Goal: Complete application form

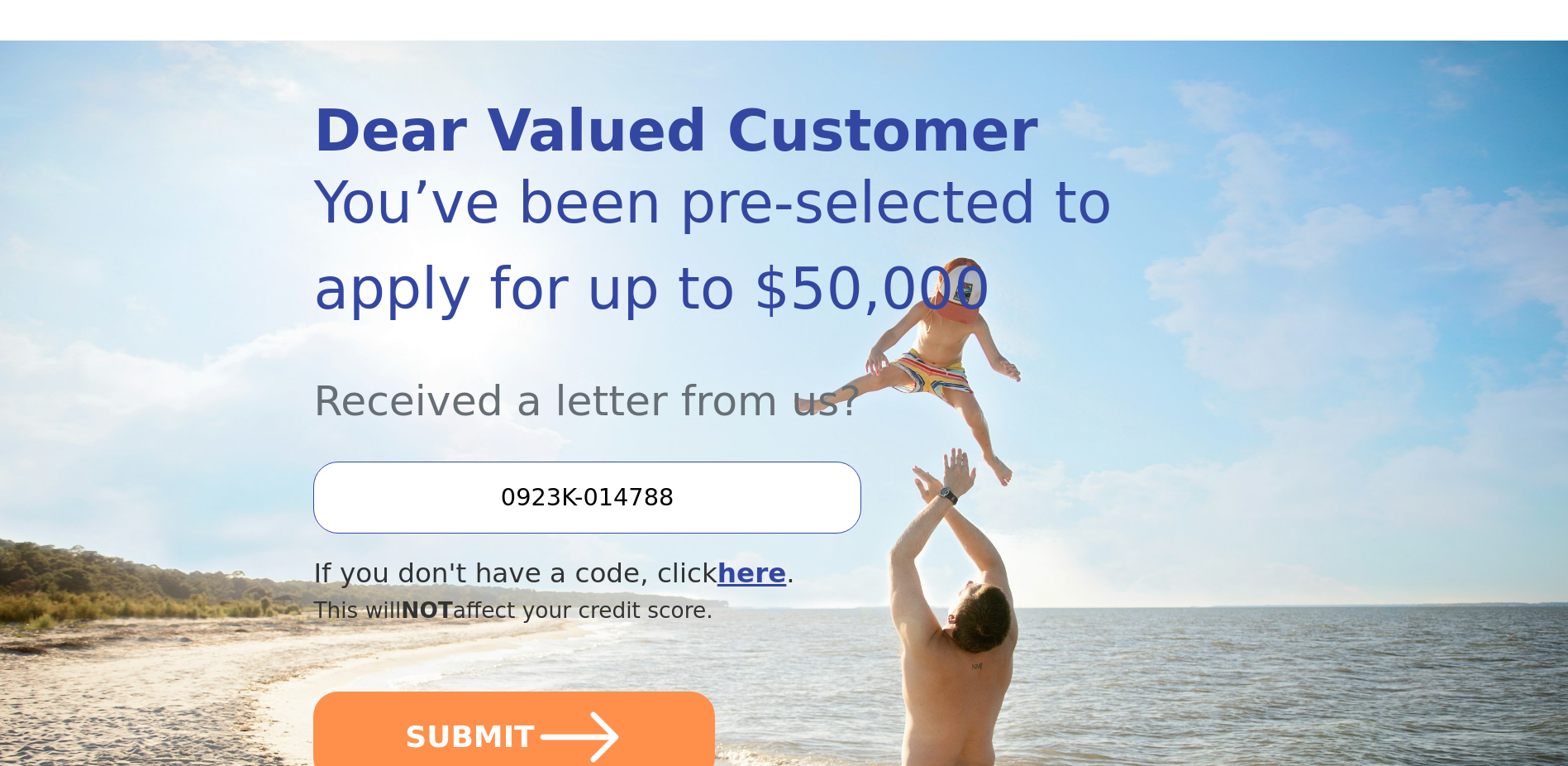
scroll to position [275, 0]
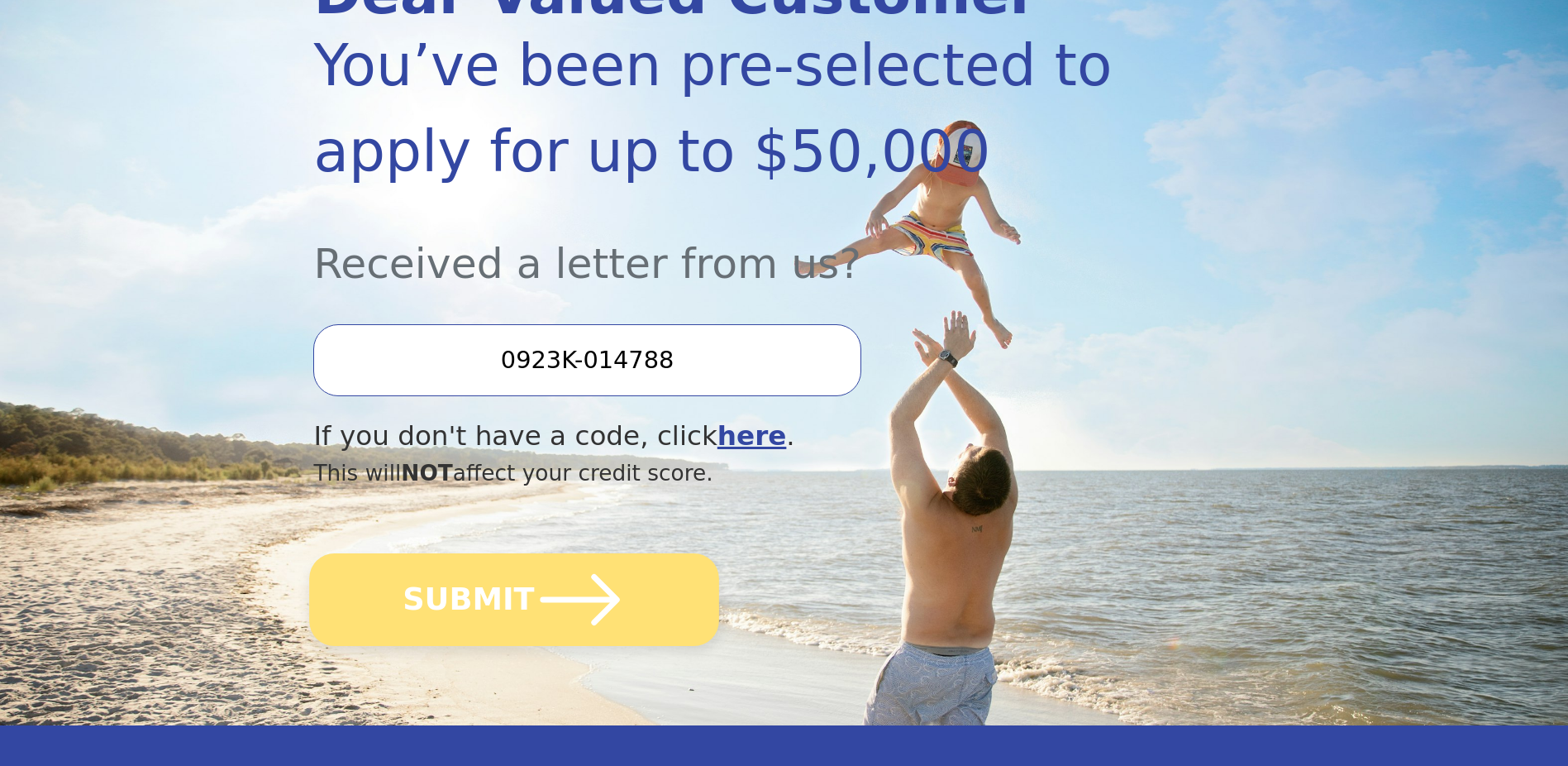
click at [518, 613] on button "SUBMIT" at bounding box center [515, 599] width 410 height 93
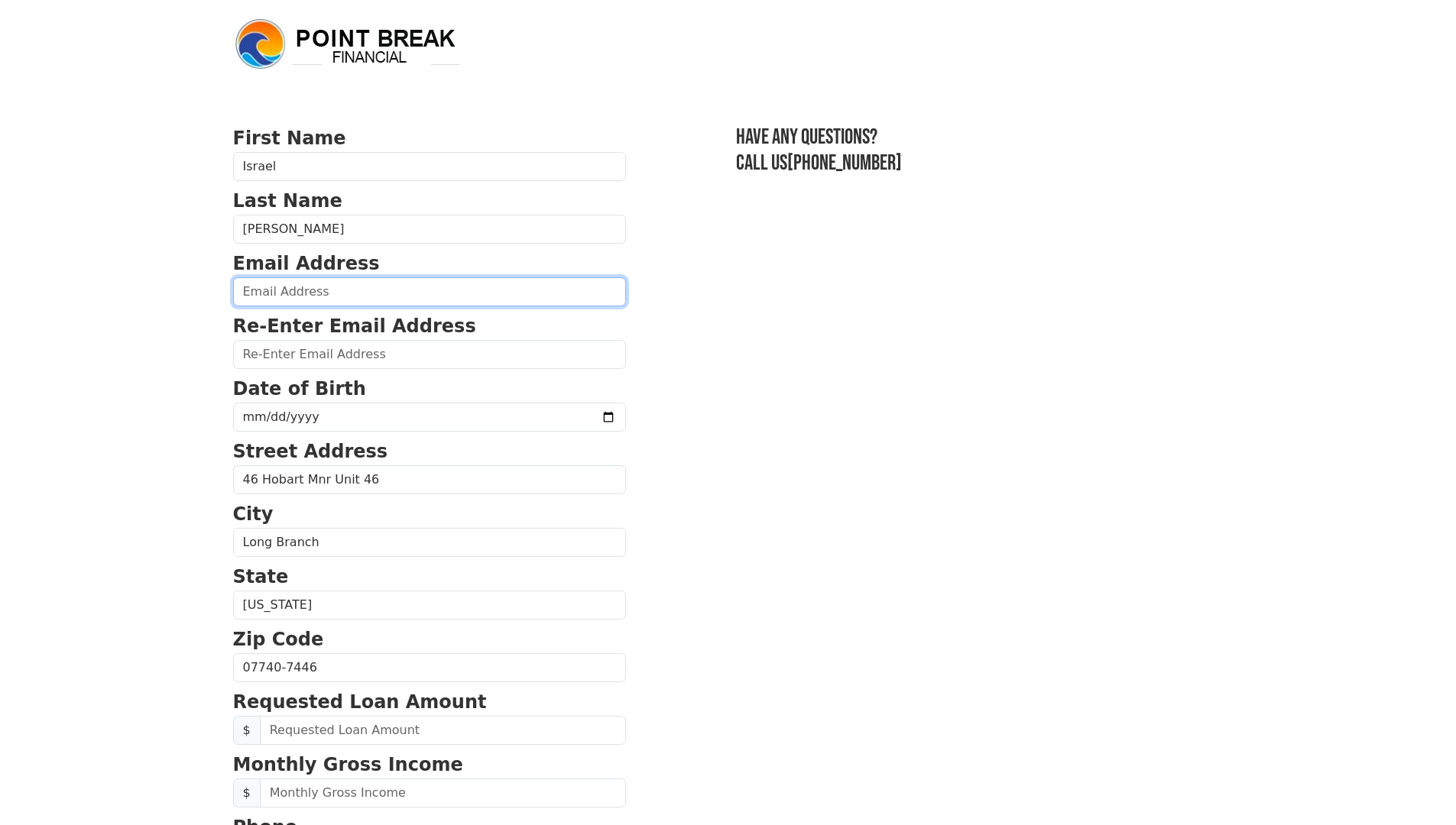
click at [306, 298] on input "email" at bounding box center [429, 291] width 393 height 29
type input "izwiz1966@gmail.com"
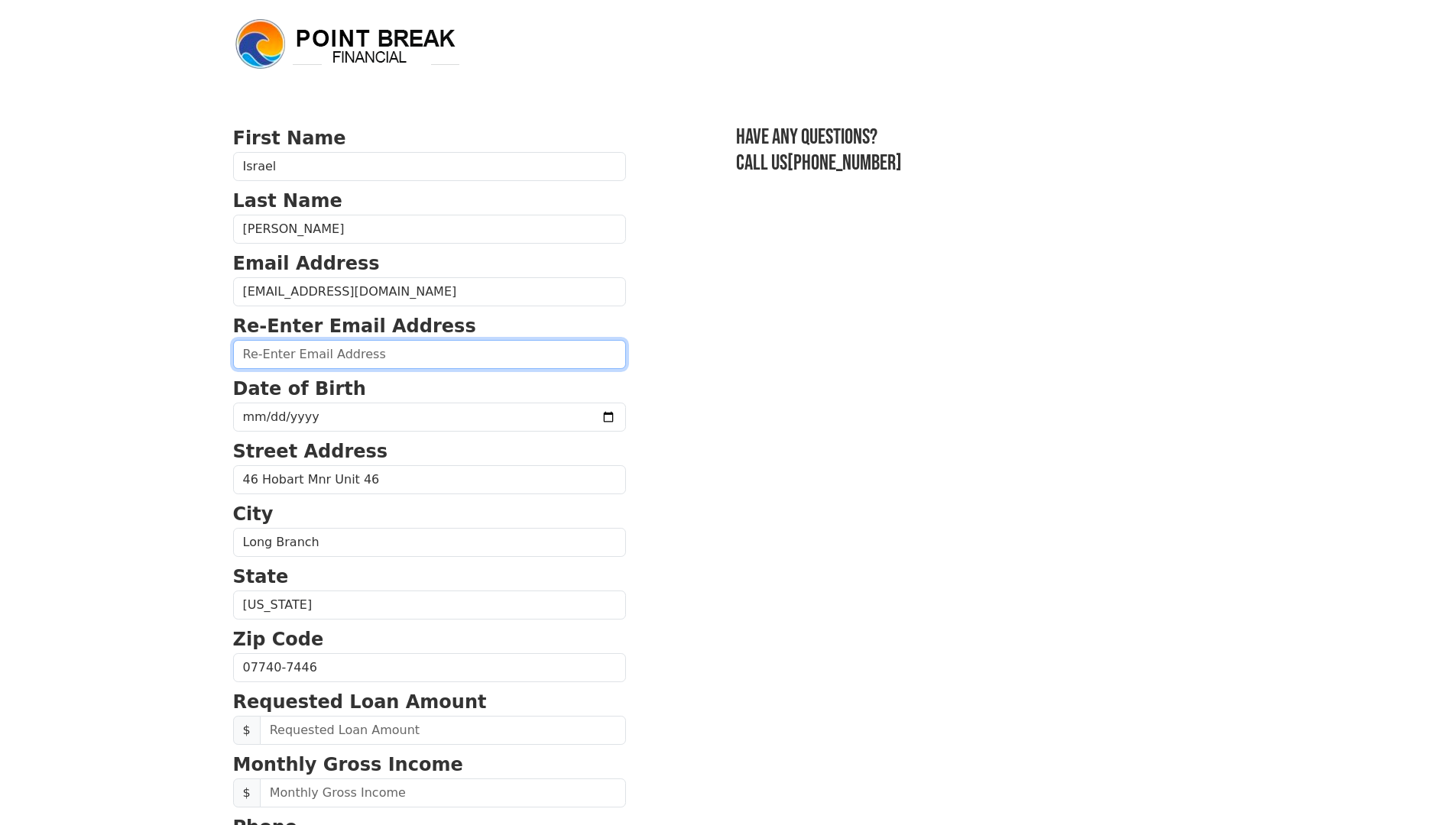
type input "izwiz1966@gmail.com"
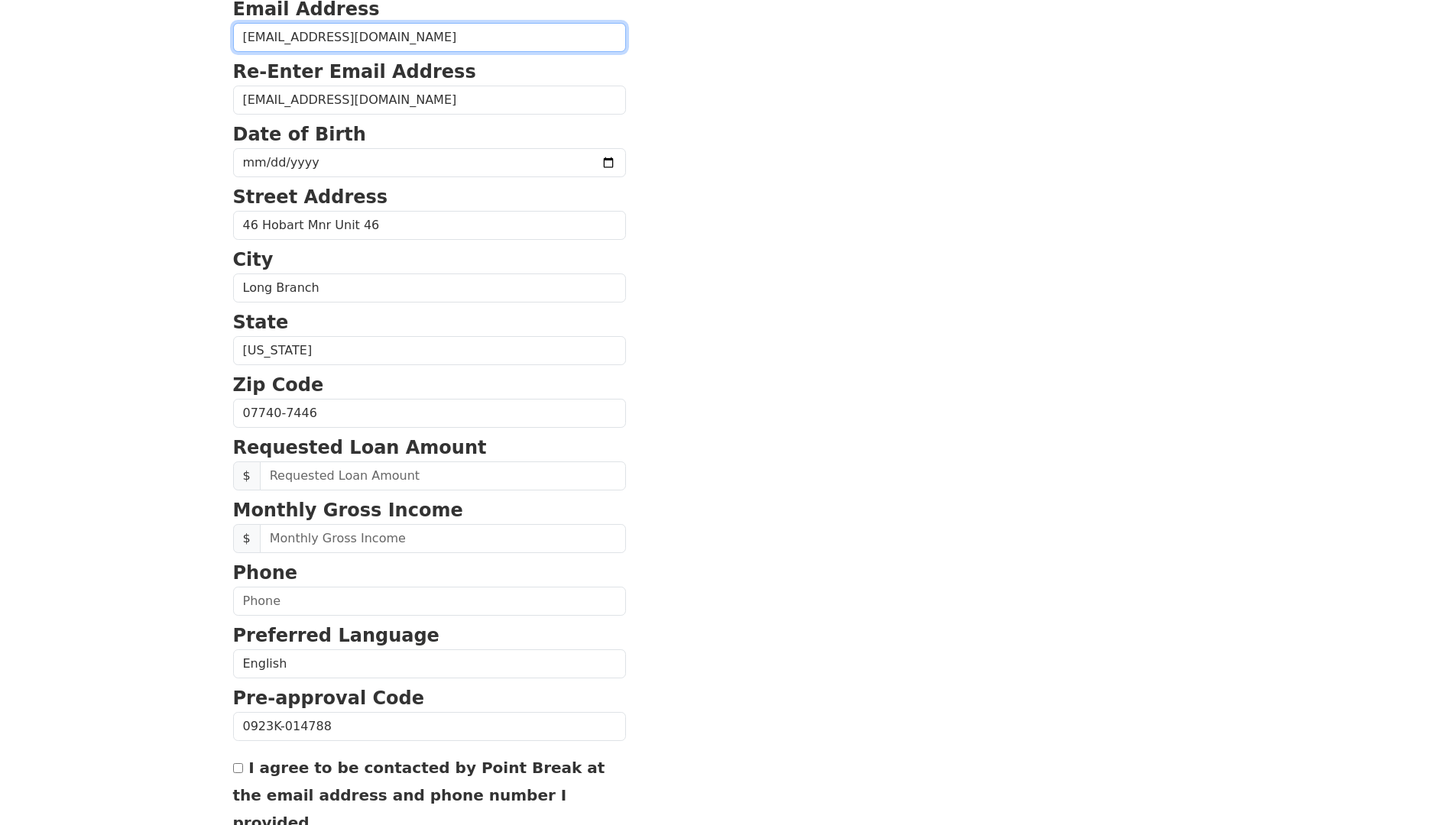
scroll to position [382, 0]
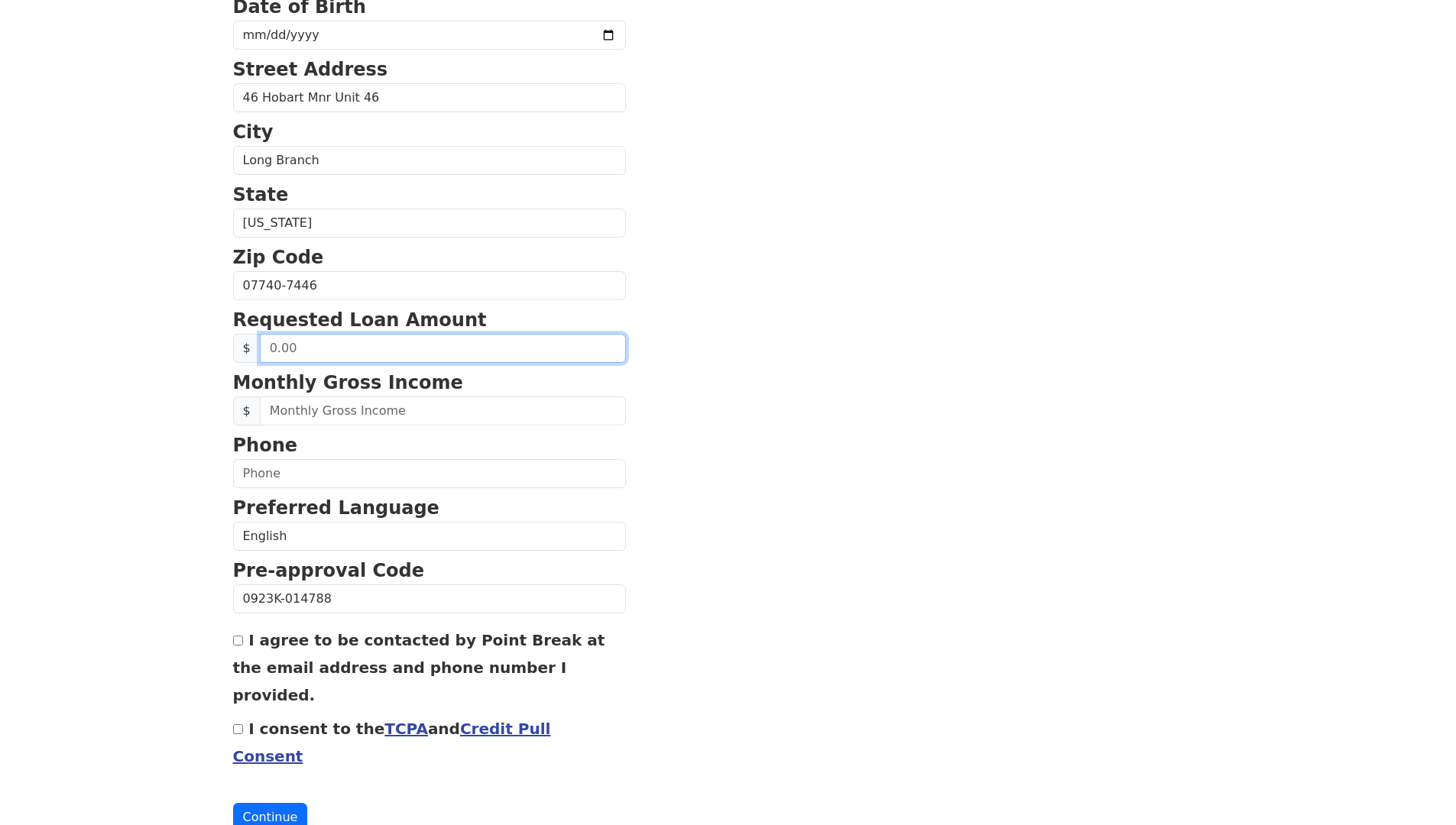
click at [313, 347] on input "text" at bounding box center [443, 347] width 366 height 29
type input "300.00"
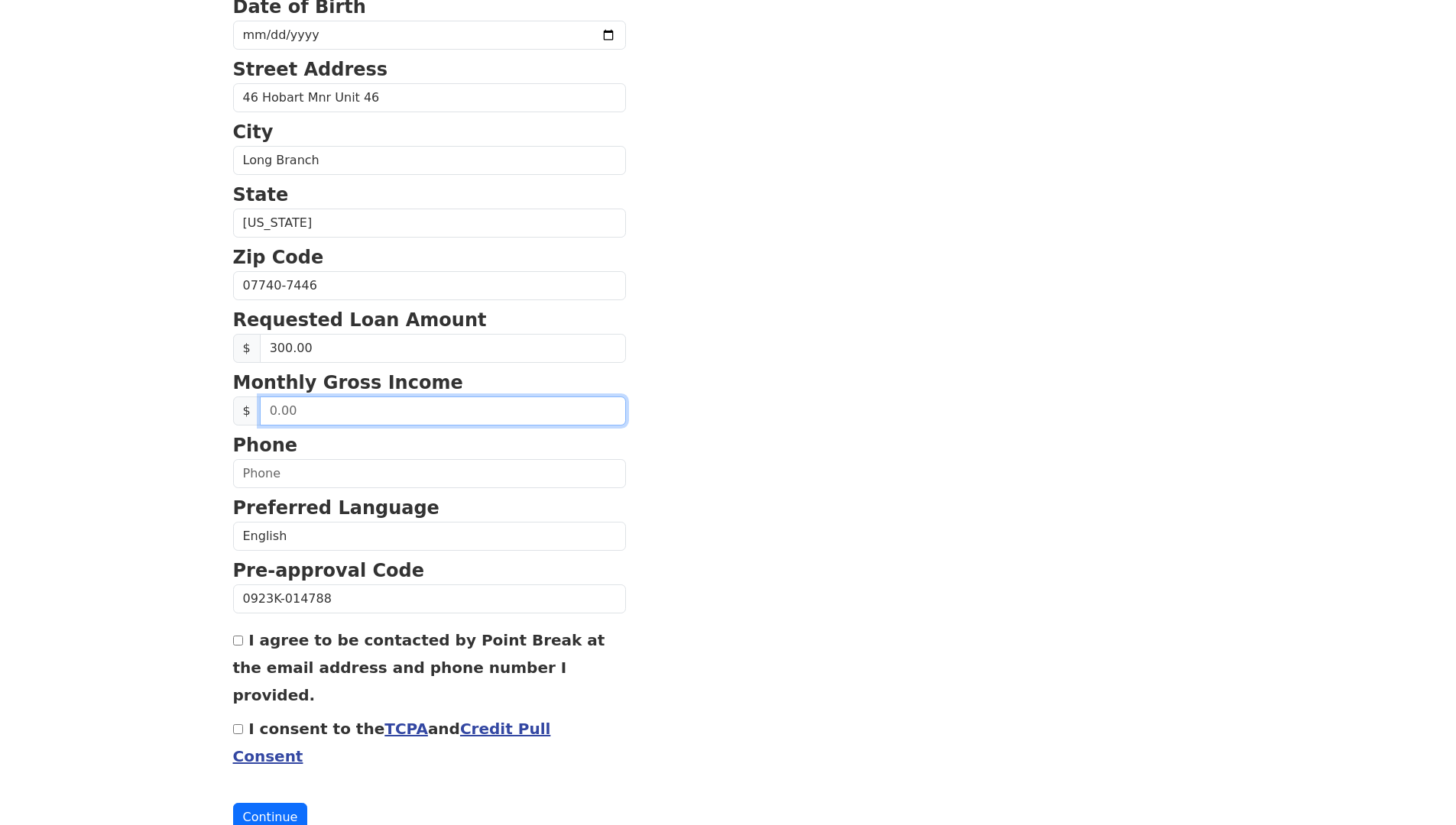
click at [350, 405] on input "text" at bounding box center [443, 410] width 366 height 29
click at [350, 406] on input "text" at bounding box center [443, 410] width 366 height 29
click at [241, 415] on span "$" at bounding box center [247, 410] width 28 height 29
click at [304, 421] on input "text" at bounding box center [443, 410] width 366 height 29
click at [246, 412] on span "$" at bounding box center [247, 410] width 28 height 29
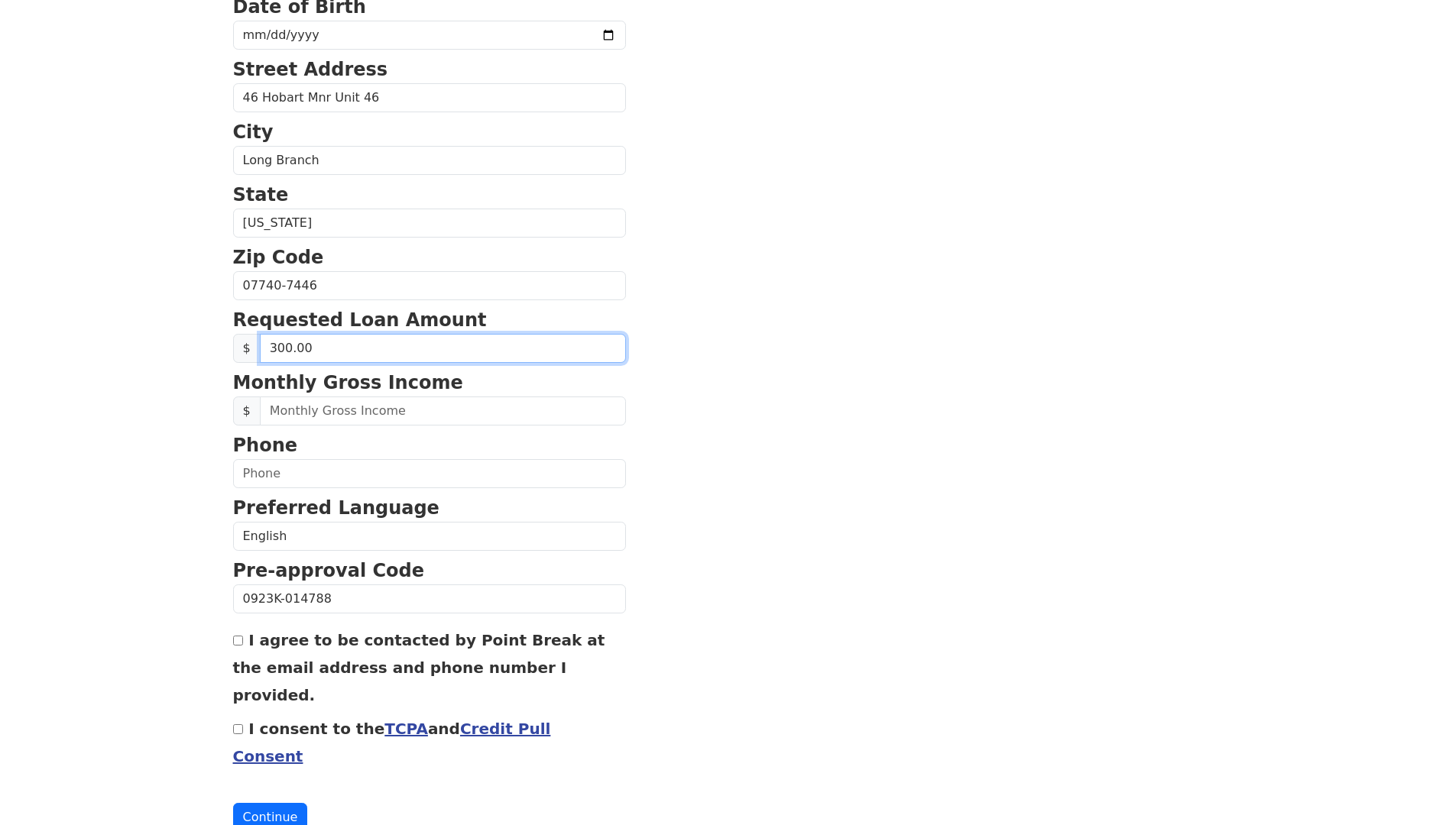
click at [280, 359] on input "300.00" at bounding box center [443, 347] width 366 height 29
drag, startPoint x: 315, startPoint y: 352, endPoint x: 168, endPoint y: 352, distance: 147.0
click at [168, 352] on body "First Name Israel Last Name Cruz Email Address izwiz1966@gmail.com Re-Enter Ema…" at bounding box center [728, 30] width 1456 height 825
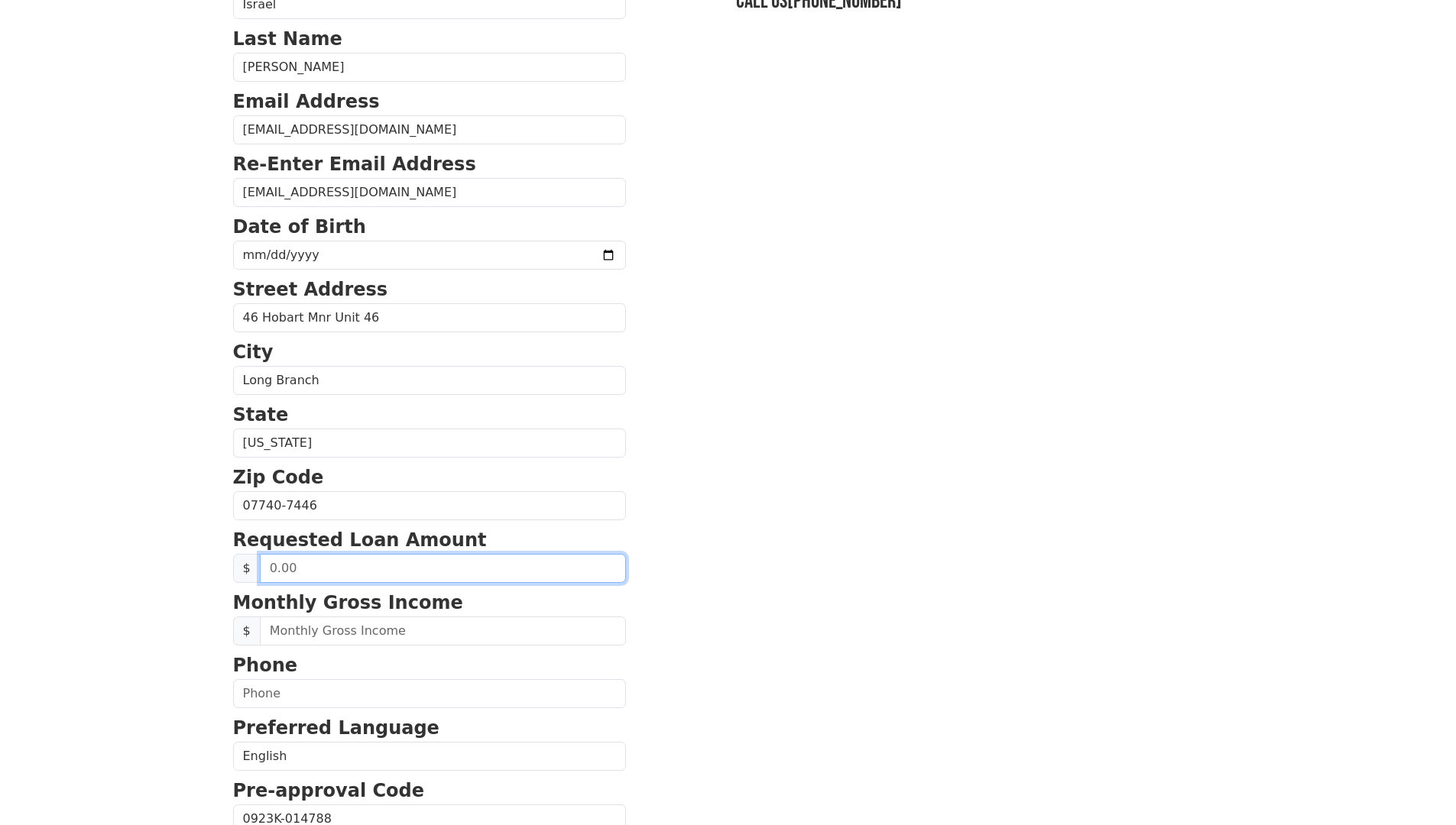
scroll to position [0, 0]
